Goal: Submit feedback/report problem: Submit feedback/report problem

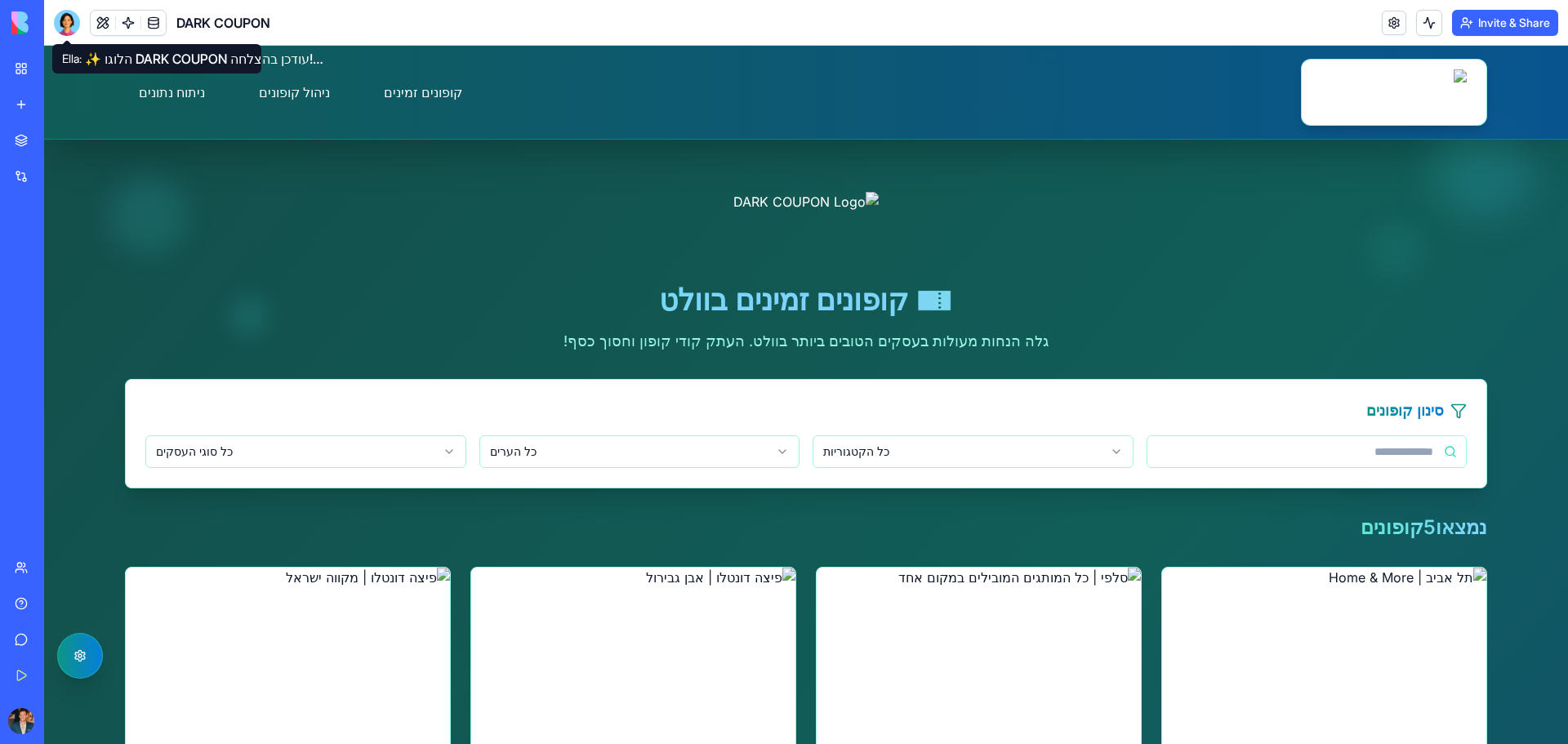
click at [74, 30] on div at bounding box center [67, 23] width 26 height 26
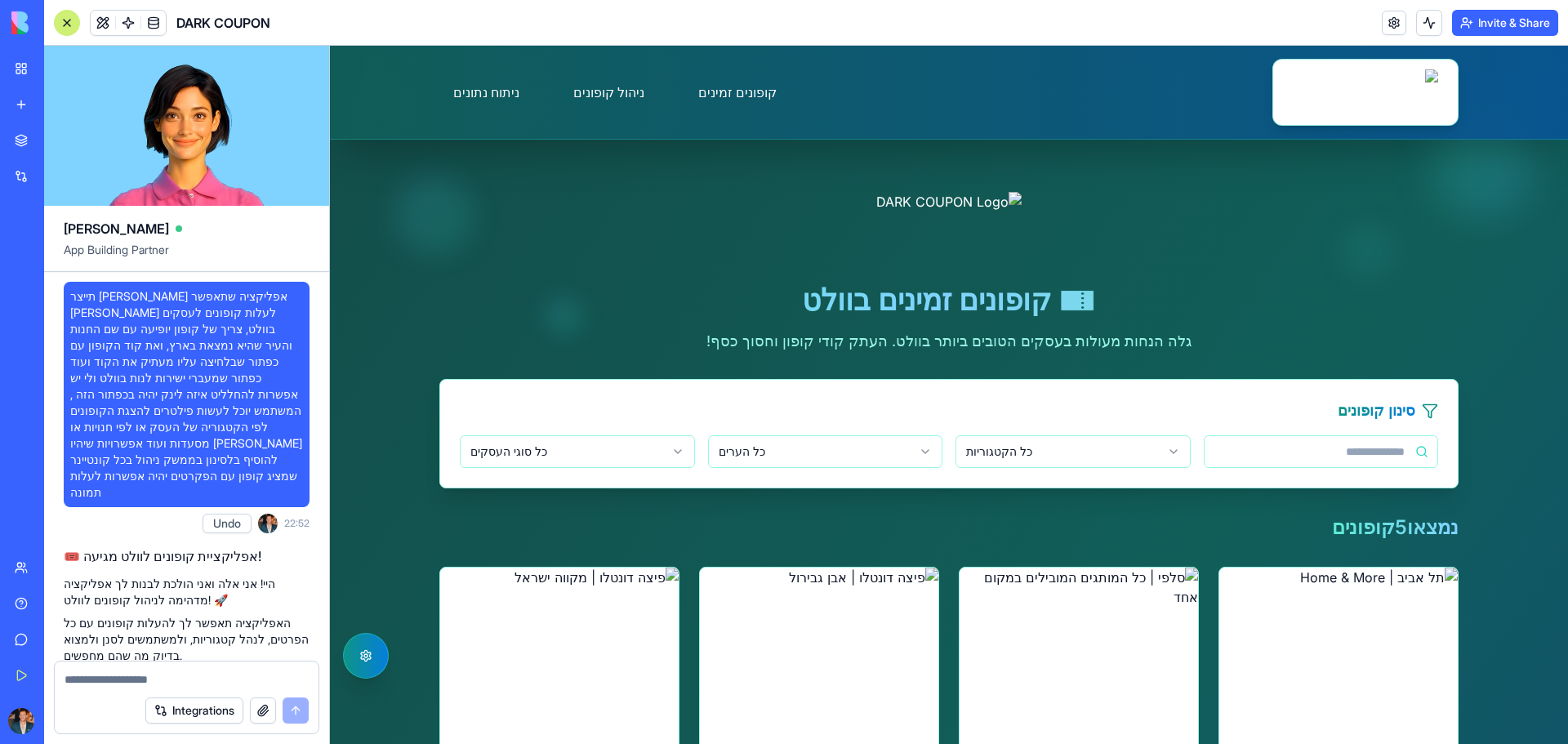
scroll to position [13206, 0]
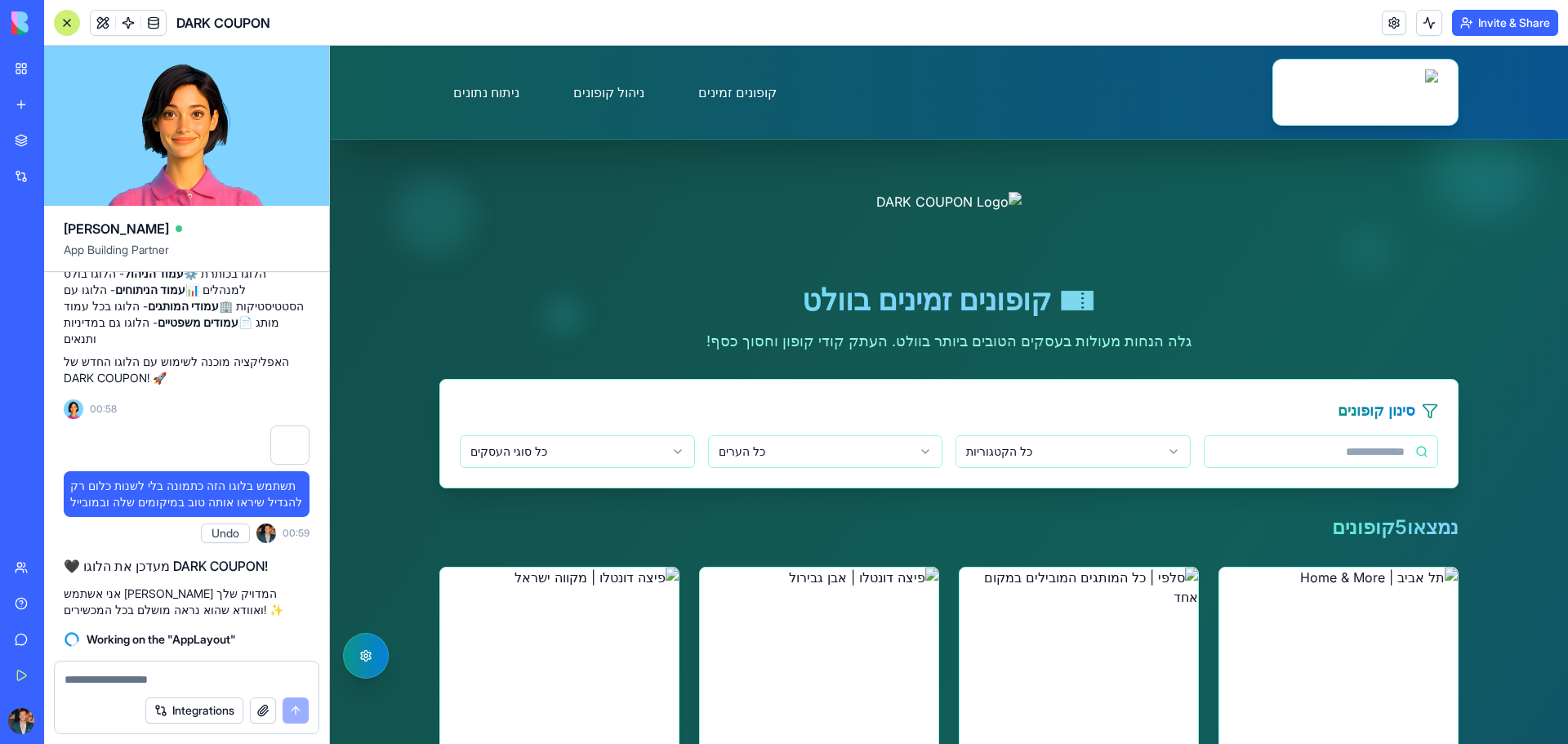
click at [261, 717] on button "button" at bounding box center [263, 711] width 26 height 26
click at [186, 680] on textarea at bounding box center [187, 680] width 244 height 17
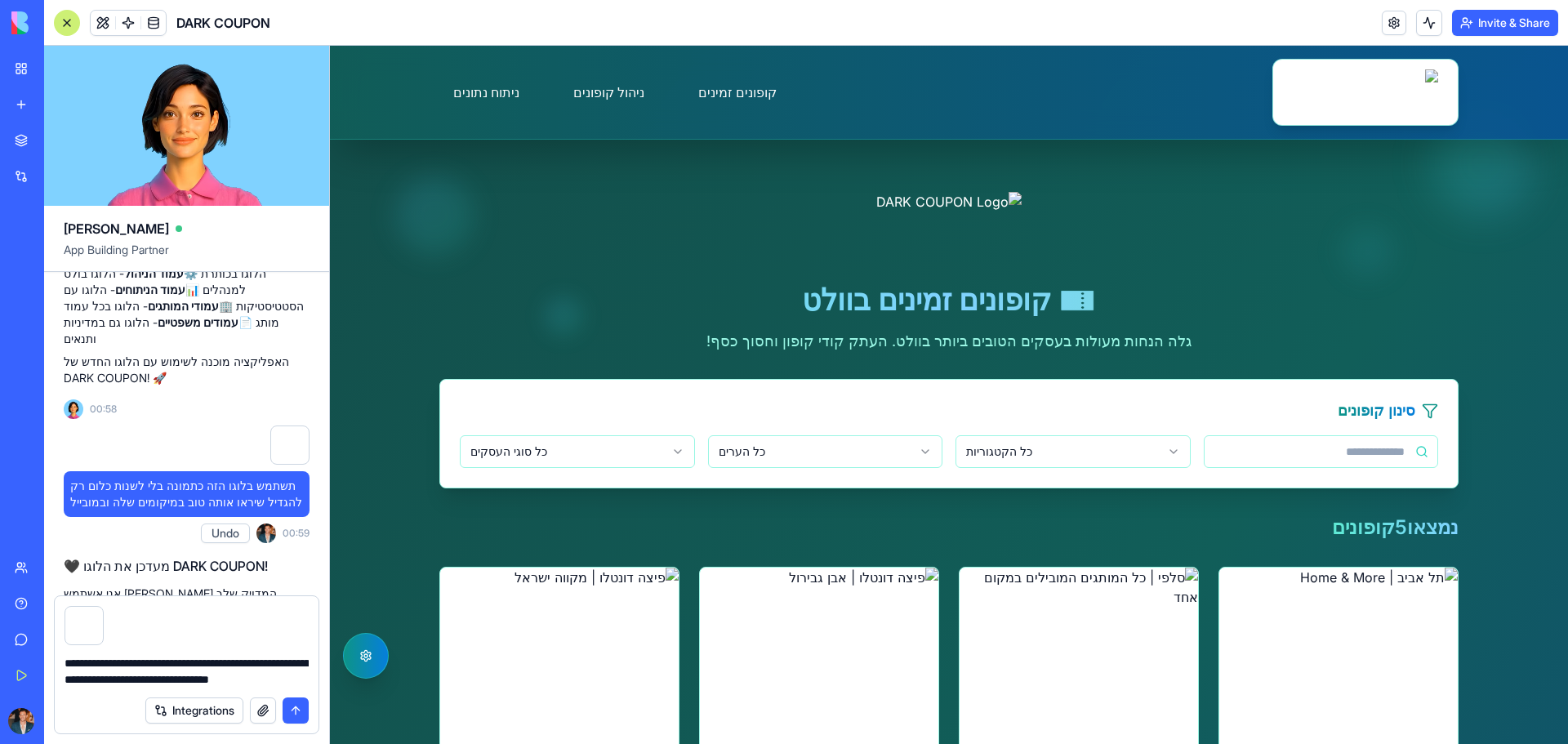
type textarea "**********"
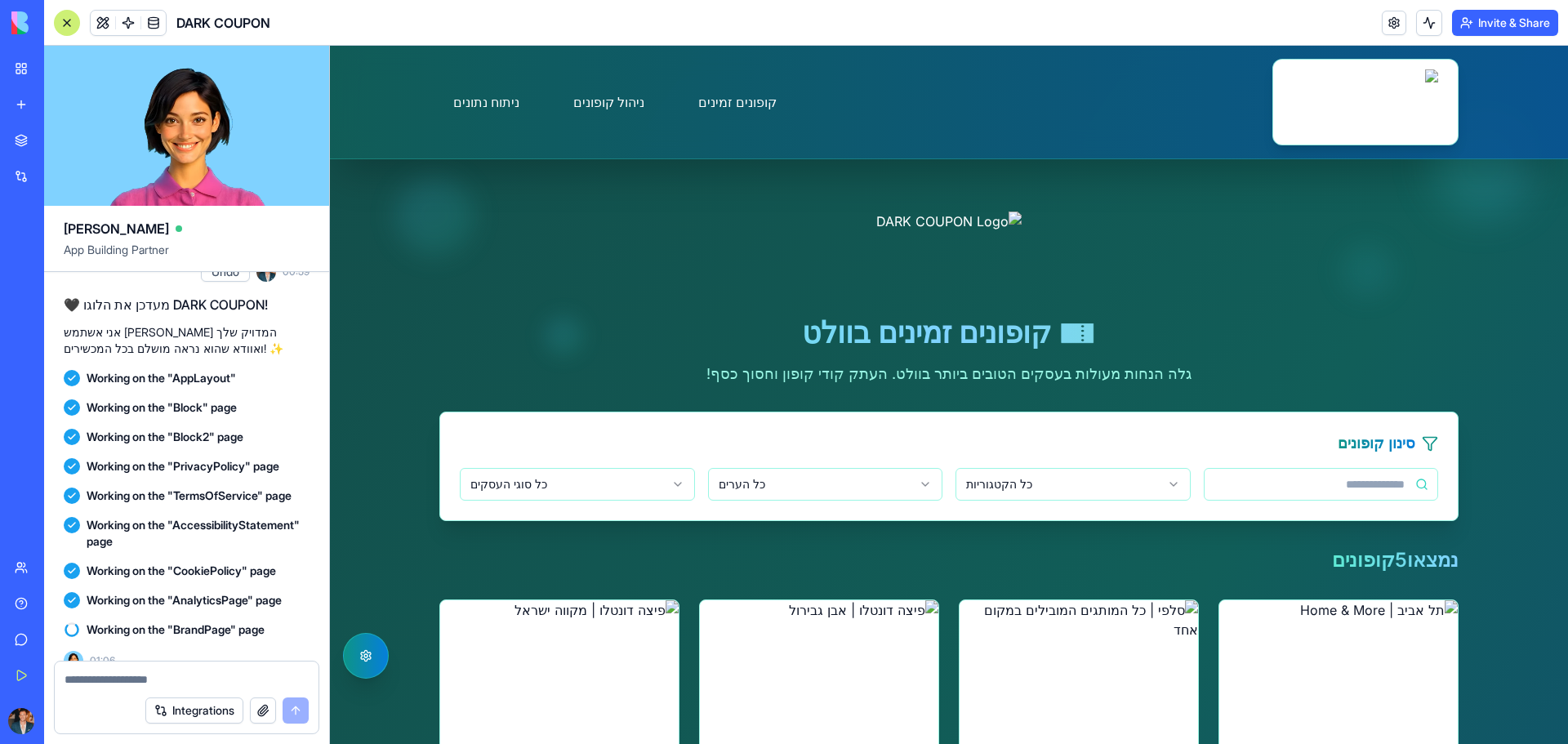
scroll to position [13667, 0]
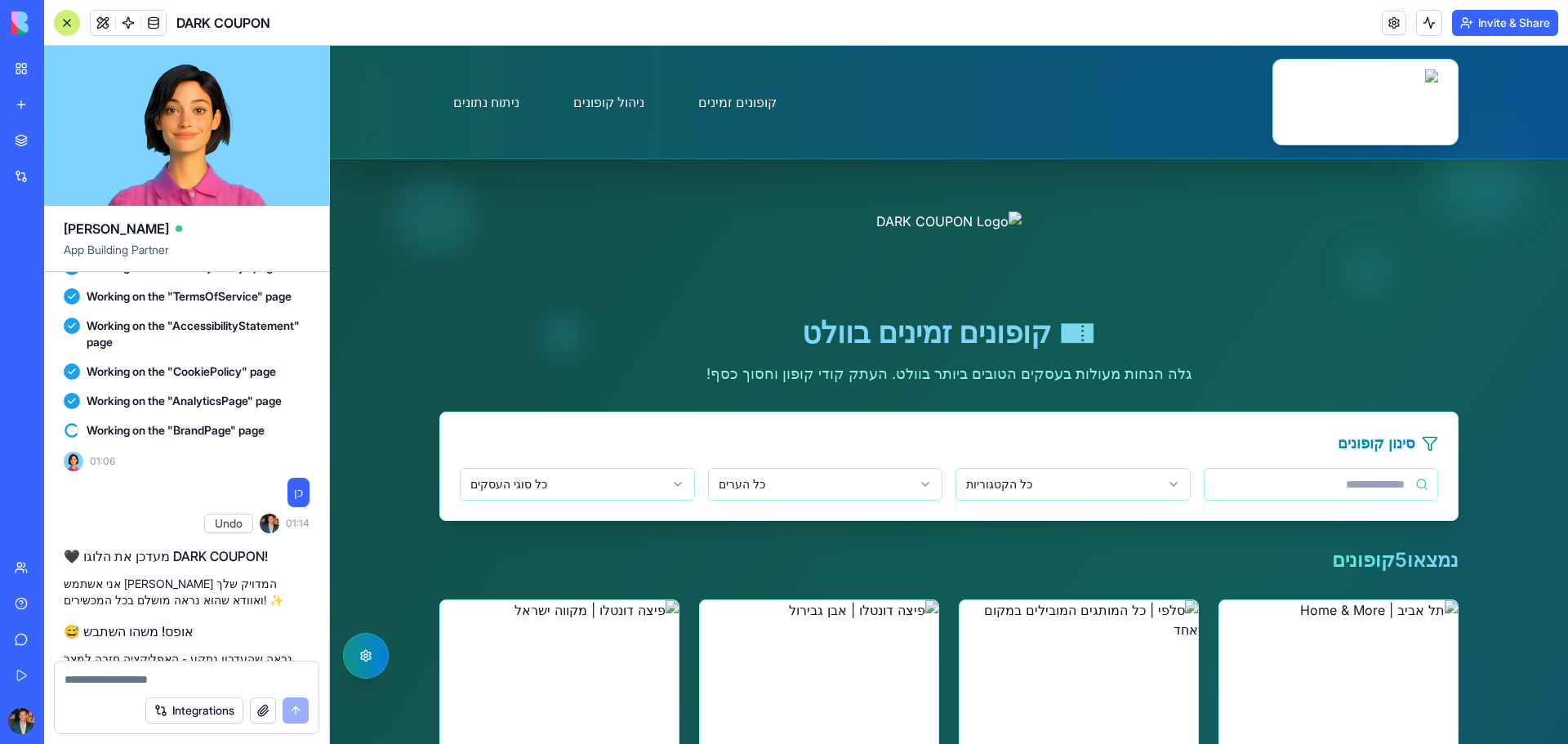
drag, startPoint x: 883, startPoint y: 217, endPoint x: 928, endPoint y: 246, distance: 53.5
click at [1143, 321] on div "🎫 קופונים זמינים בוולט גלה הנחות מעולות בעסקים הטובים ביותר בוולט. העתק קודי קו…" at bounding box center [949, 299] width 1019 height 174
click at [918, 243] on img at bounding box center [949, 257] width 145 height 91
click at [266, 708] on button "button" at bounding box center [263, 711] width 26 height 26
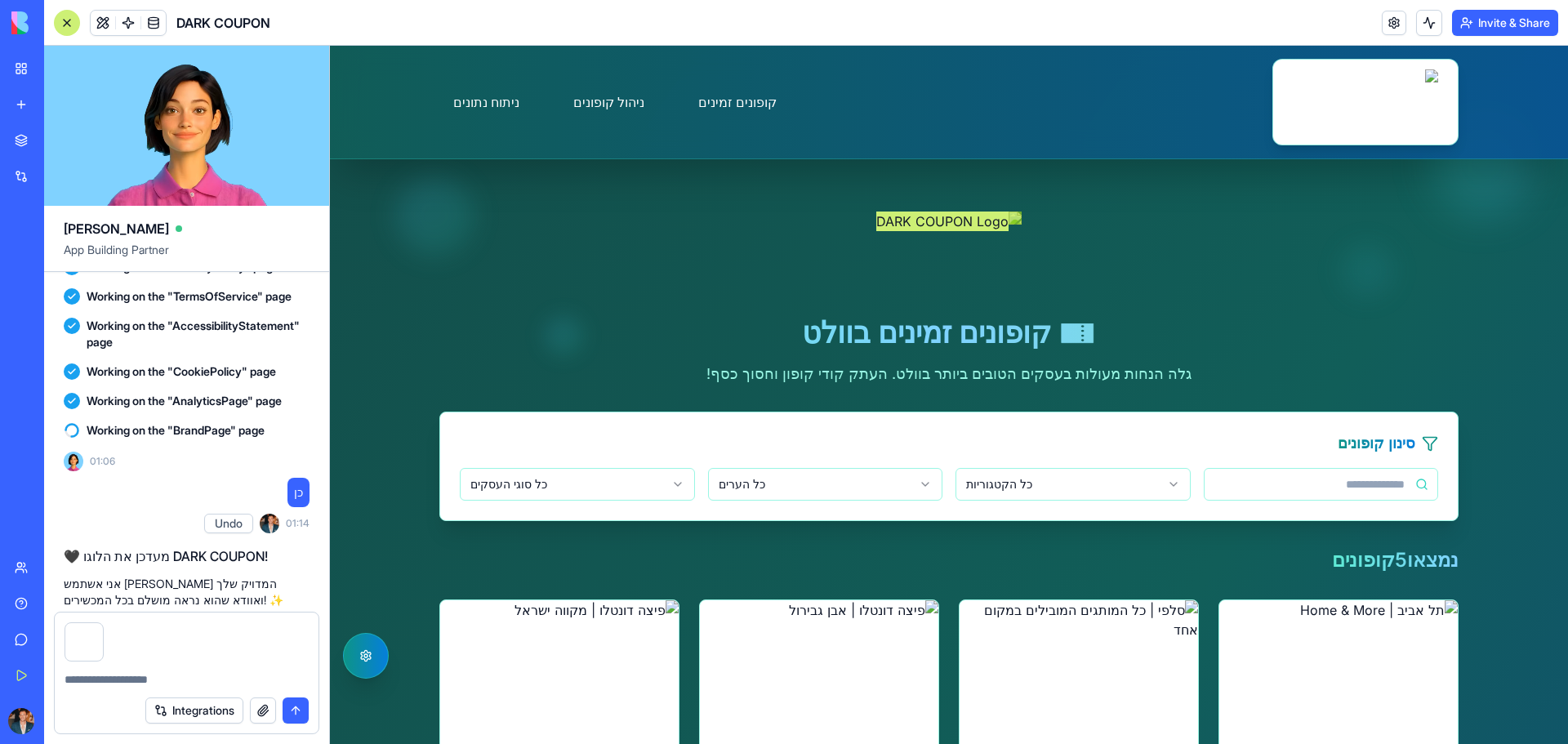
click at [121, 679] on textarea at bounding box center [187, 680] width 244 height 17
type textarea "**********"
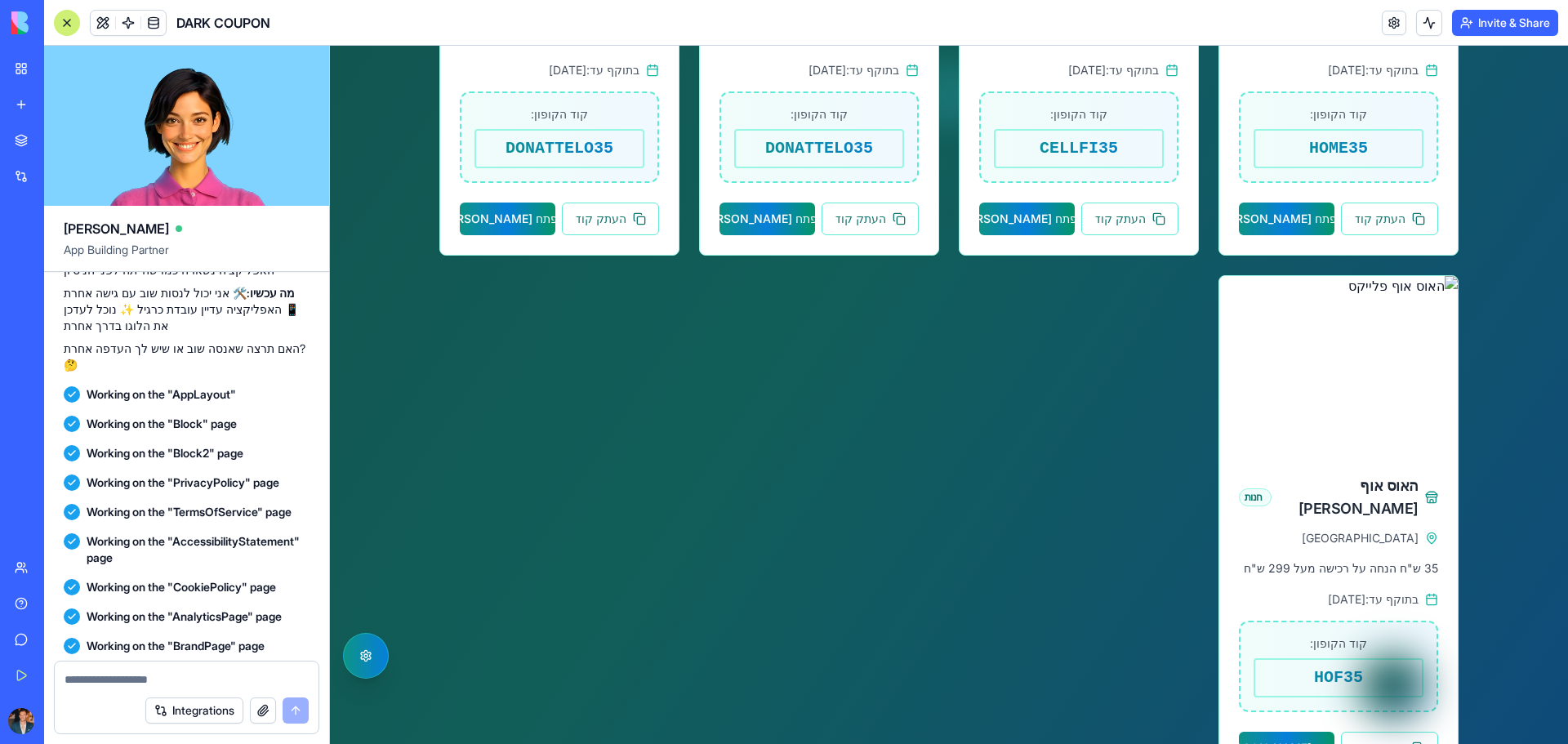
scroll to position [1062, 0]
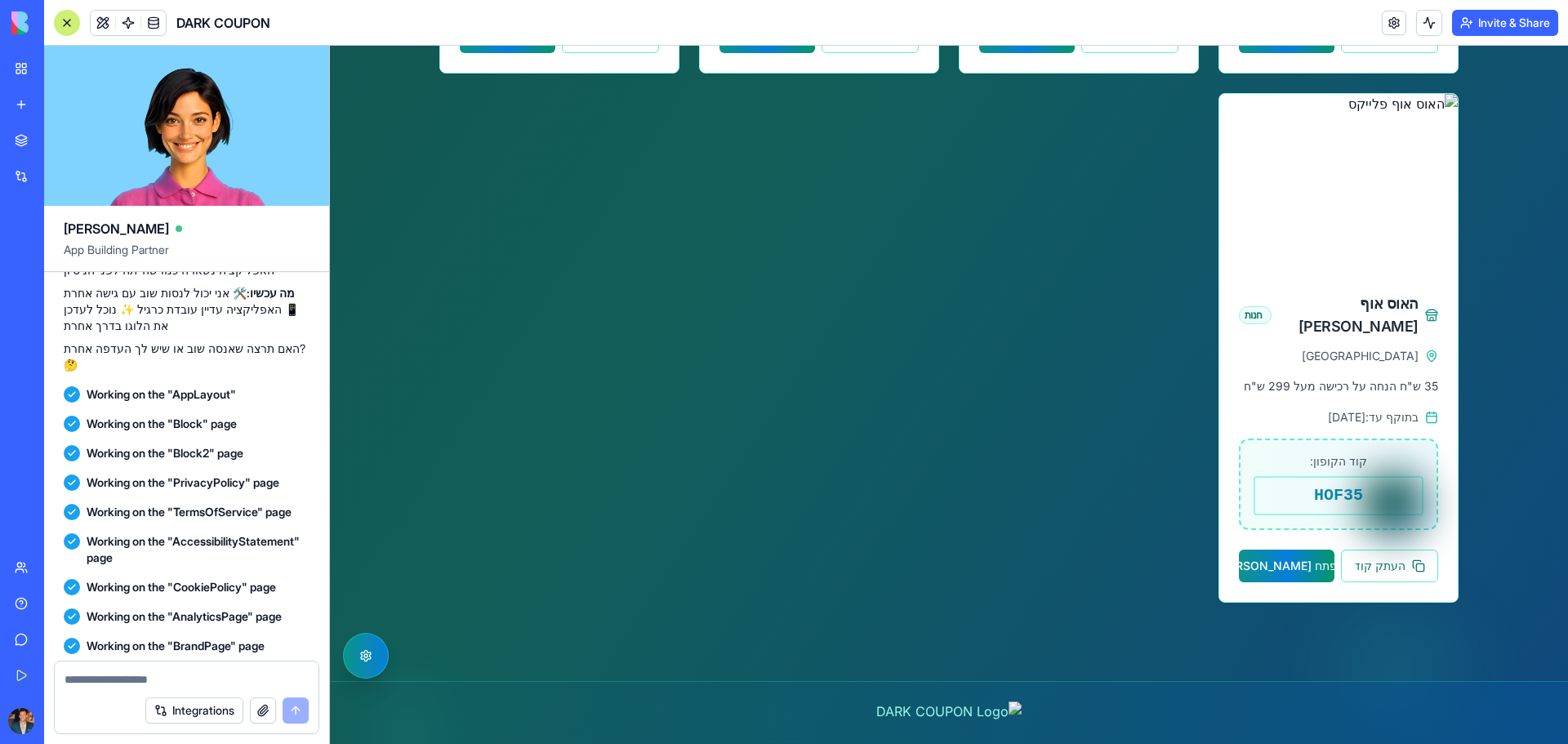
click at [115, 687] on textarea at bounding box center [187, 680] width 244 height 17
type textarea "**********"
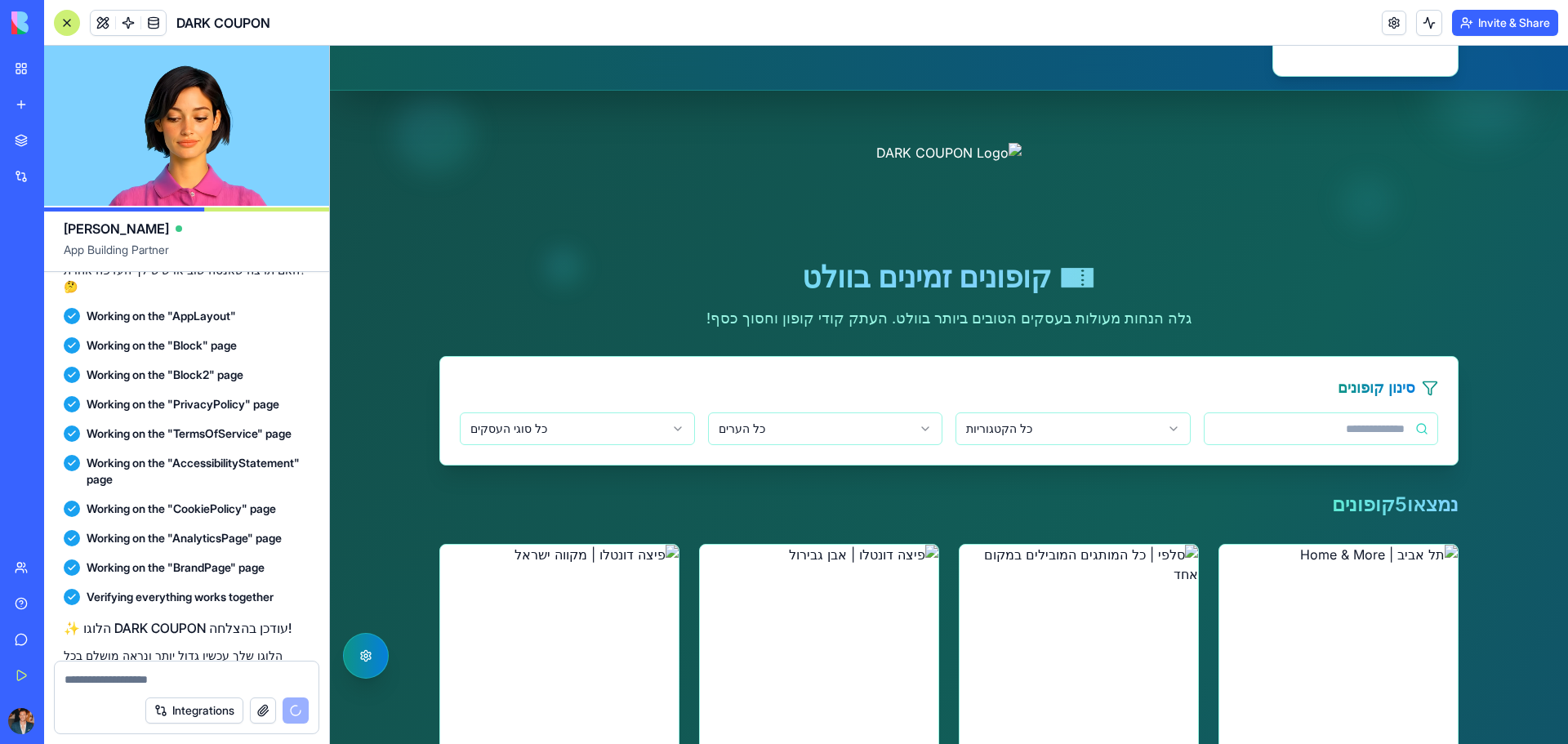
scroll to position [0, 0]
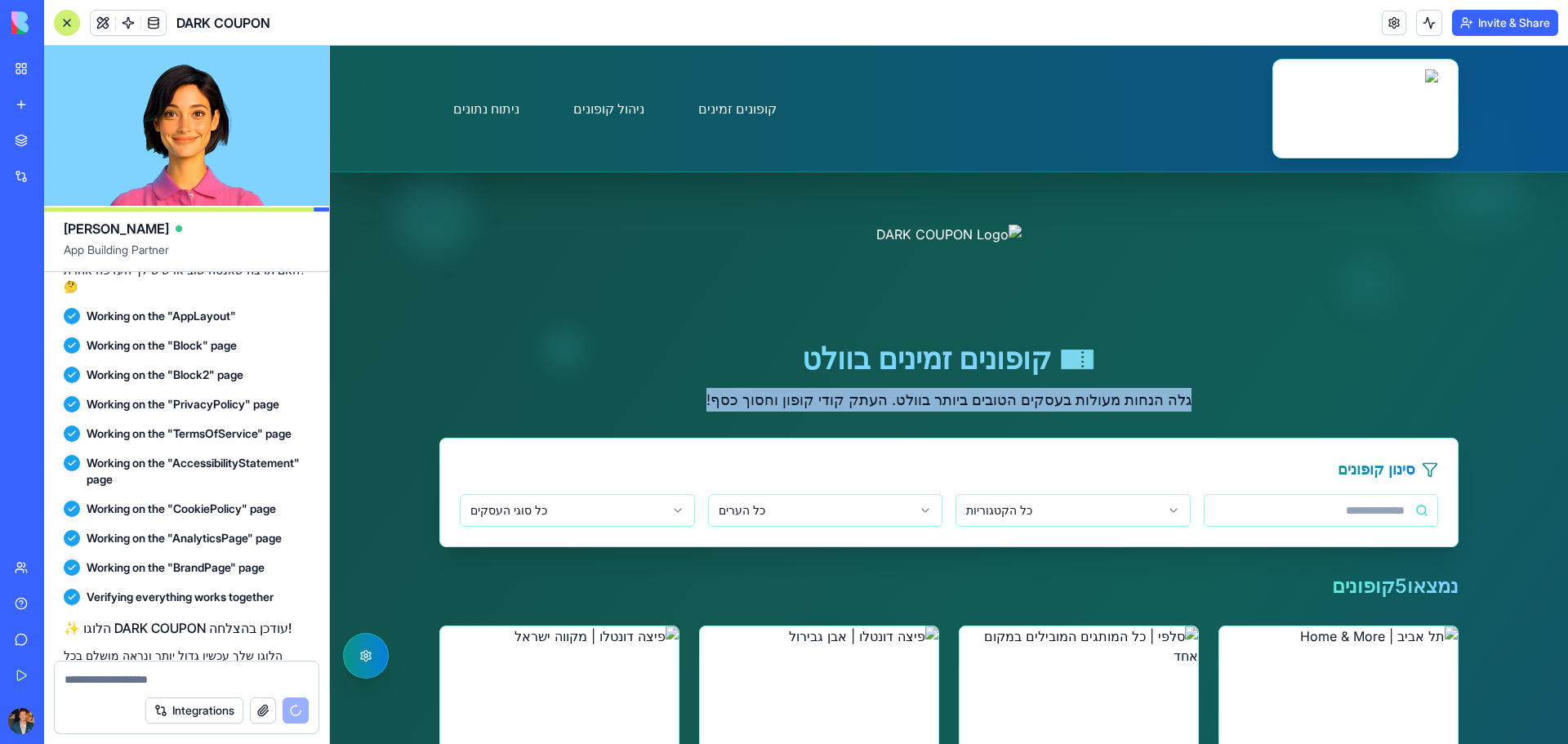
drag, startPoint x: 1157, startPoint y: 403, endPoint x: 652, endPoint y: 397, distance: 505.0
click at [652, 397] on div "🎫 קופונים זמינים בוולט גלה הנחות מעולות בעסקים הטובים ביותר בוולט. העתק קודי קו…" at bounding box center [949, 318] width 1019 height 187
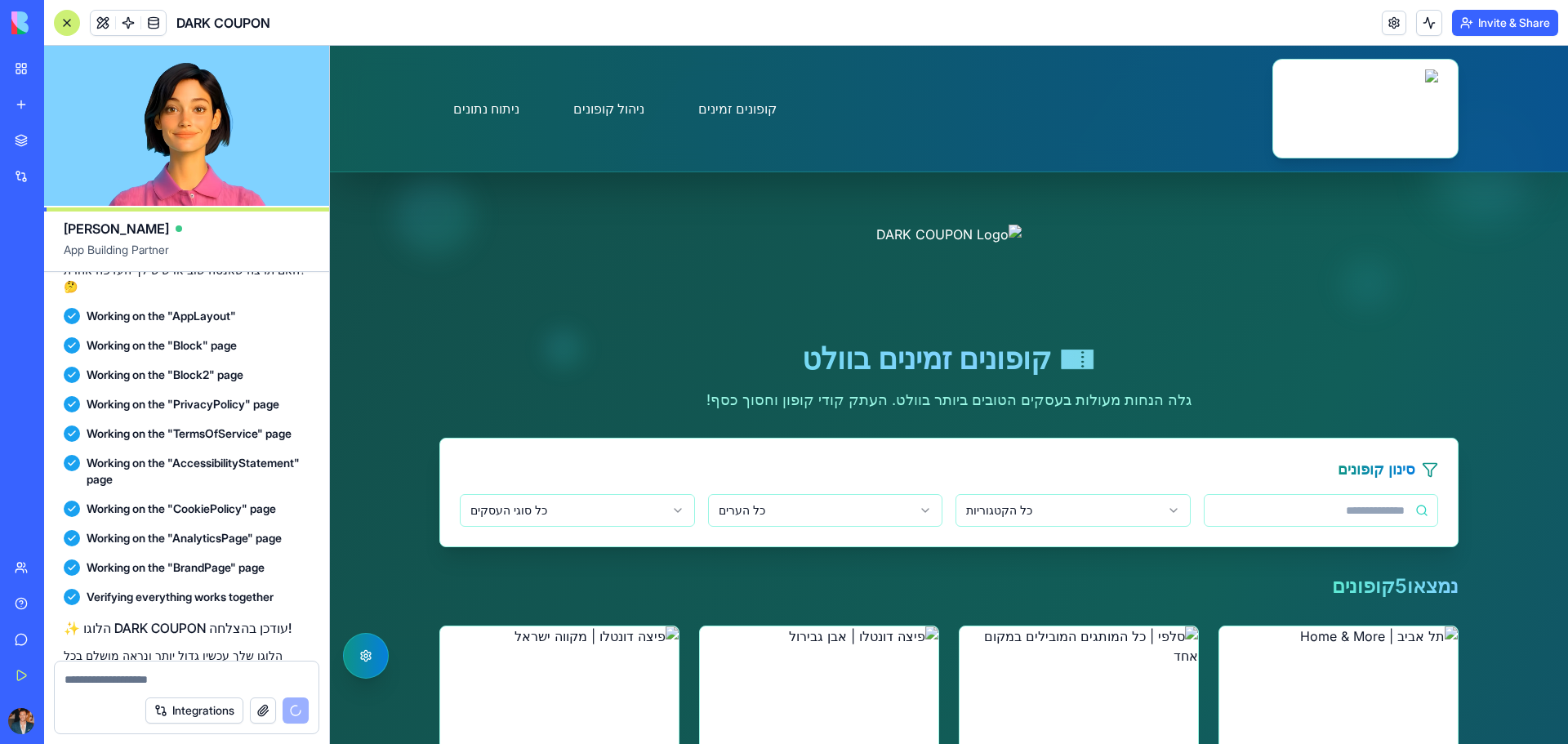
click at [1240, 363] on h1 "🎫 קופונים זמינים בוולט" at bounding box center [949, 358] width 1019 height 32
